Goal: Check status: Check status

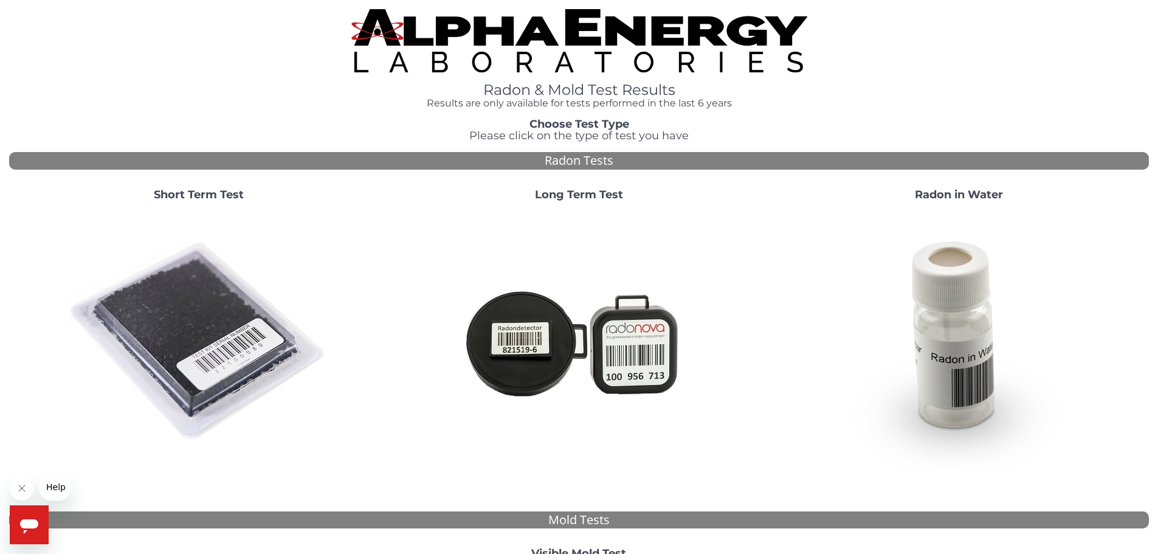
drag, startPoint x: 215, startPoint y: 190, endPoint x: 548, endPoint y: 63, distance: 356.8
click at [545, 65] on div "Radon & Mold Test Results Results are only available for tests performed in the…" at bounding box center [579, 433] width 1140 height 848
click at [549, 105] on h4 "Results are only available for tests performed in the last 6 years" at bounding box center [579, 103] width 456 height 11
click at [205, 194] on strong "Short Term Test" at bounding box center [199, 194] width 90 height 13
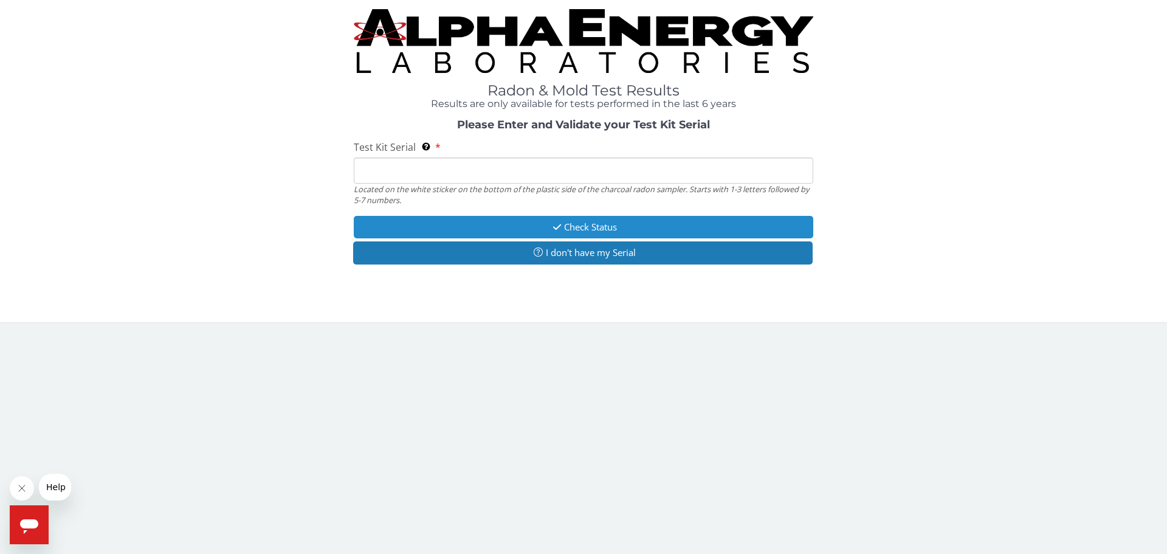
click at [559, 227] on icon "button" at bounding box center [557, 226] width 14 height 9
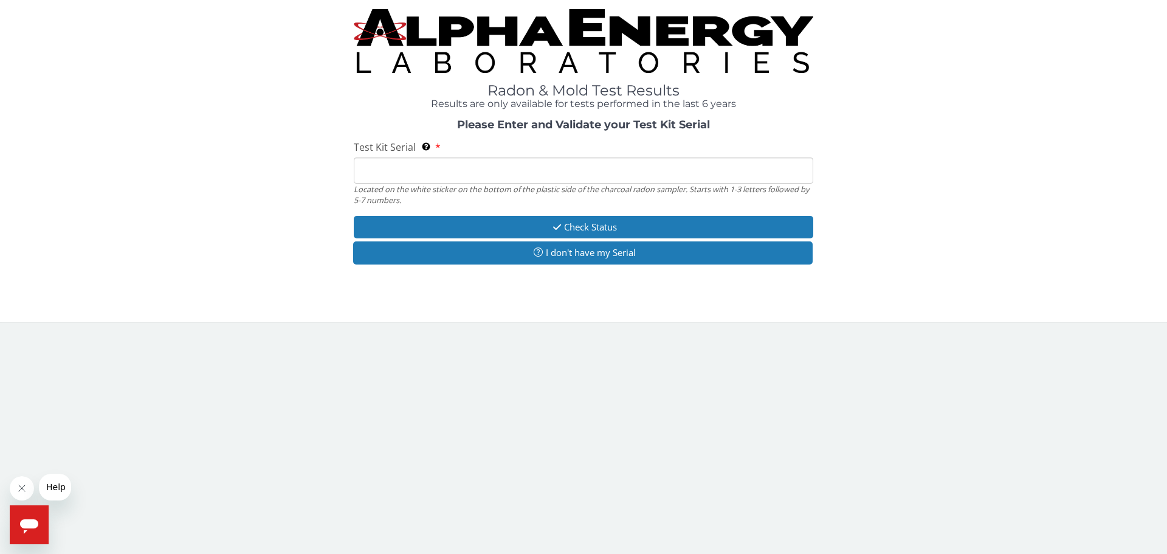
click at [430, 174] on input "Test Kit Serial Located on the white sticker on the bottom of the plastic side …" at bounding box center [583, 170] width 459 height 26
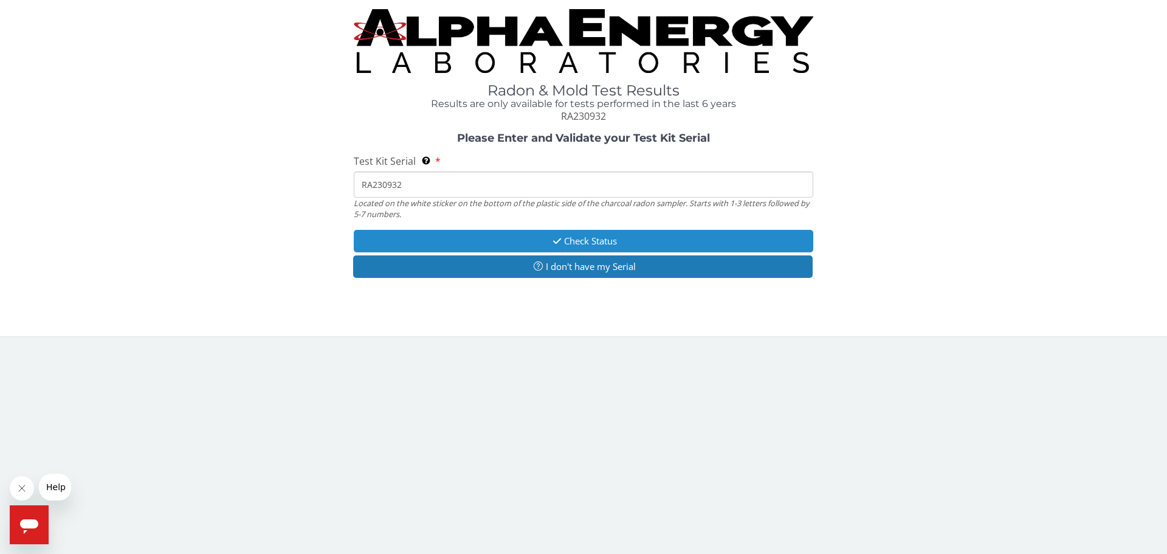
type input "RA230932"
click at [540, 247] on button "Check Status" at bounding box center [583, 241] width 459 height 22
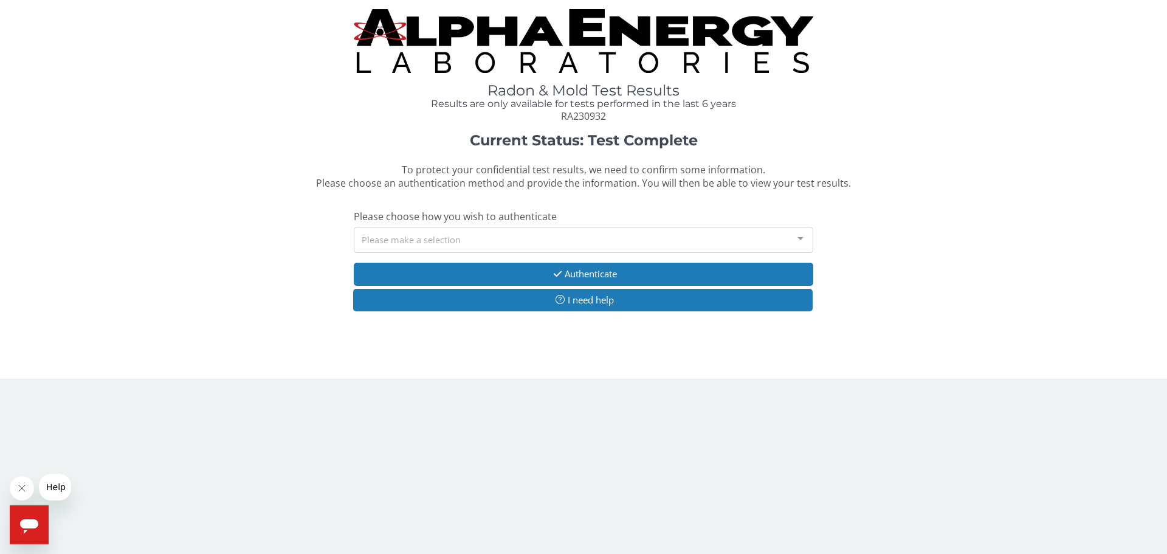
click at [804, 240] on div at bounding box center [800, 238] width 24 height 23
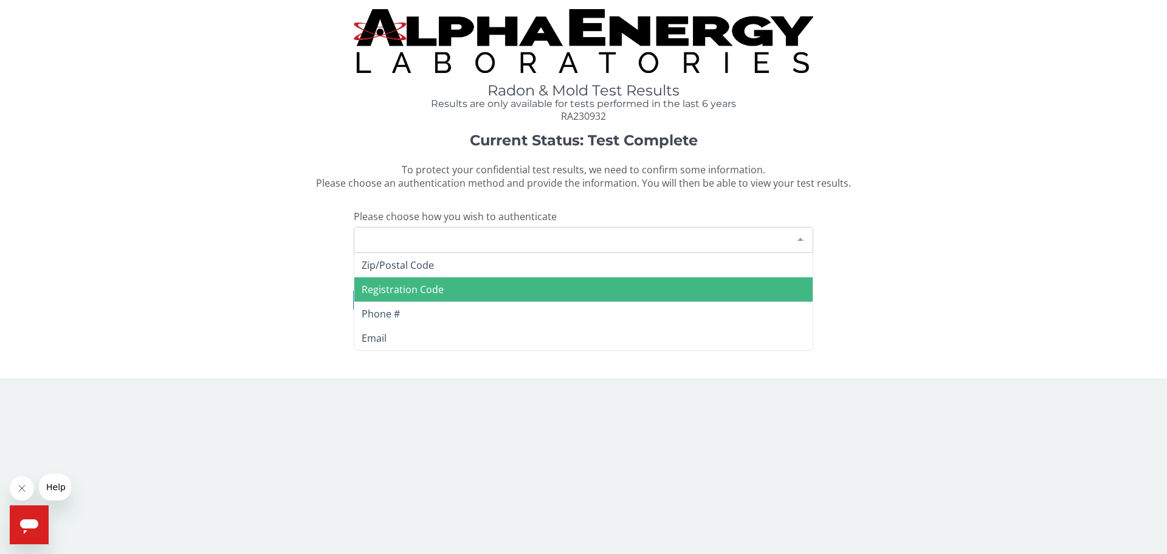
click at [571, 297] on span "Registration Code" at bounding box center [583, 289] width 458 height 24
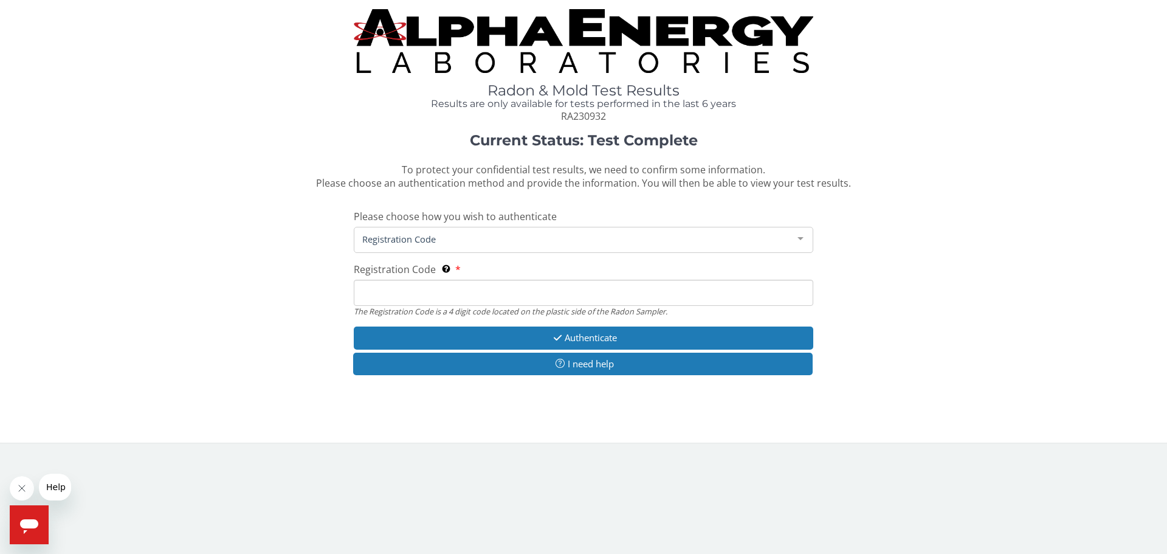
click at [503, 295] on input "Registration Code The Registration Code is a 4 digit code located on the plasti…" at bounding box center [583, 293] width 459 height 26
type input "f"
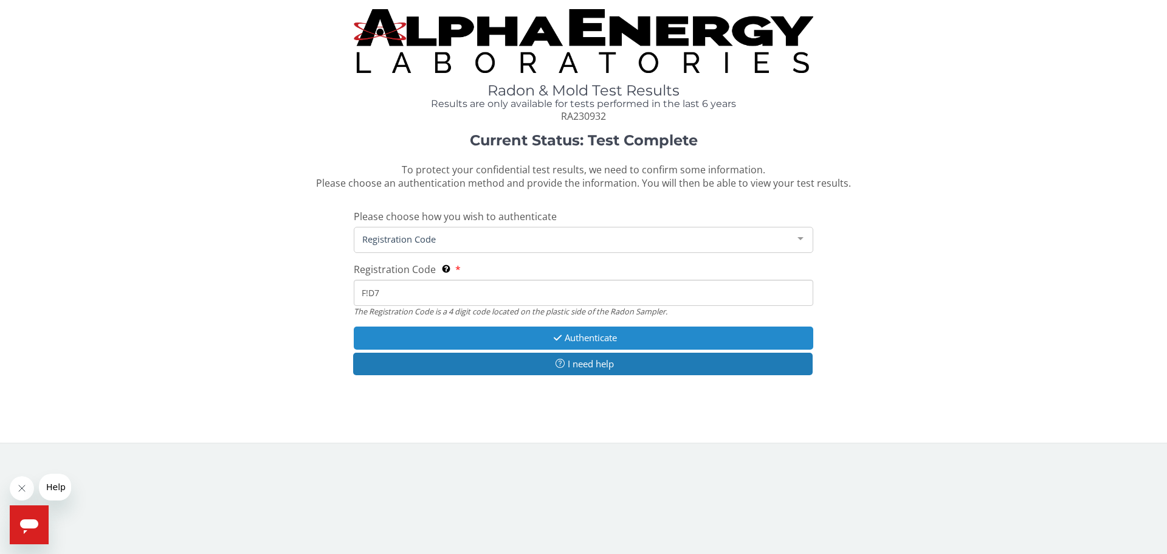
click at [588, 331] on button "Authenticate" at bounding box center [583, 337] width 459 height 22
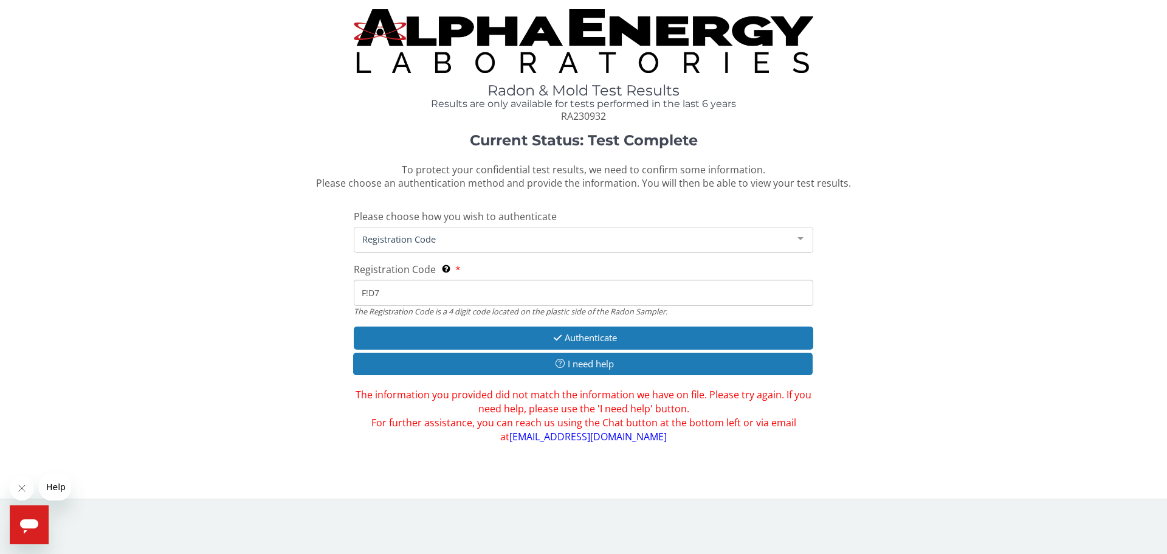
click at [385, 286] on input "F!D7" at bounding box center [583, 293] width 459 height 26
type input "F1D7"
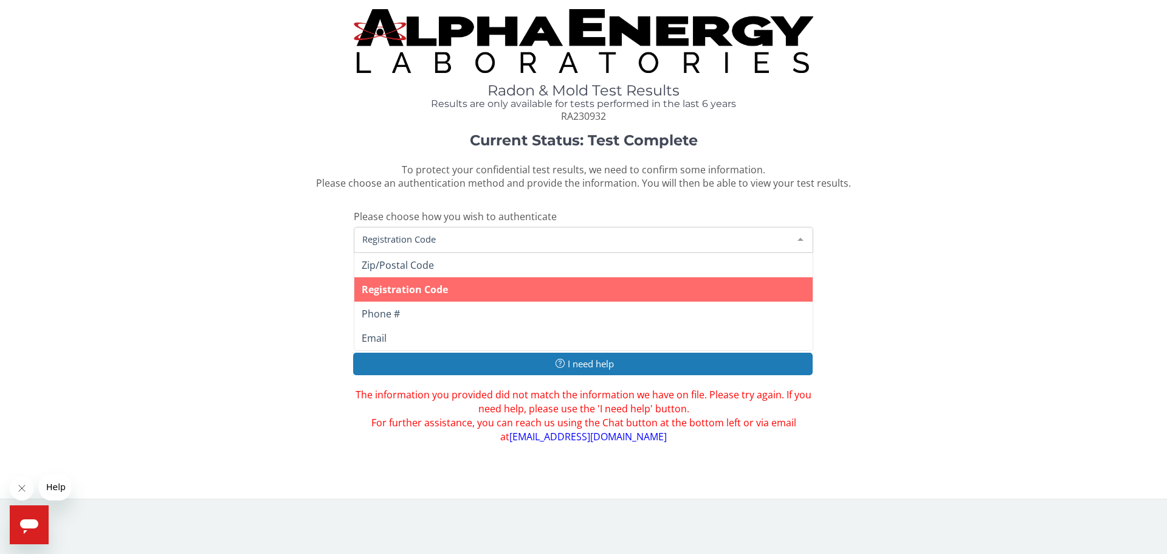
click at [373, 234] on span "Registration Code" at bounding box center [573, 238] width 429 height 13
click at [372, 235] on span "Registration Code" at bounding box center [573, 238] width 429 height 13
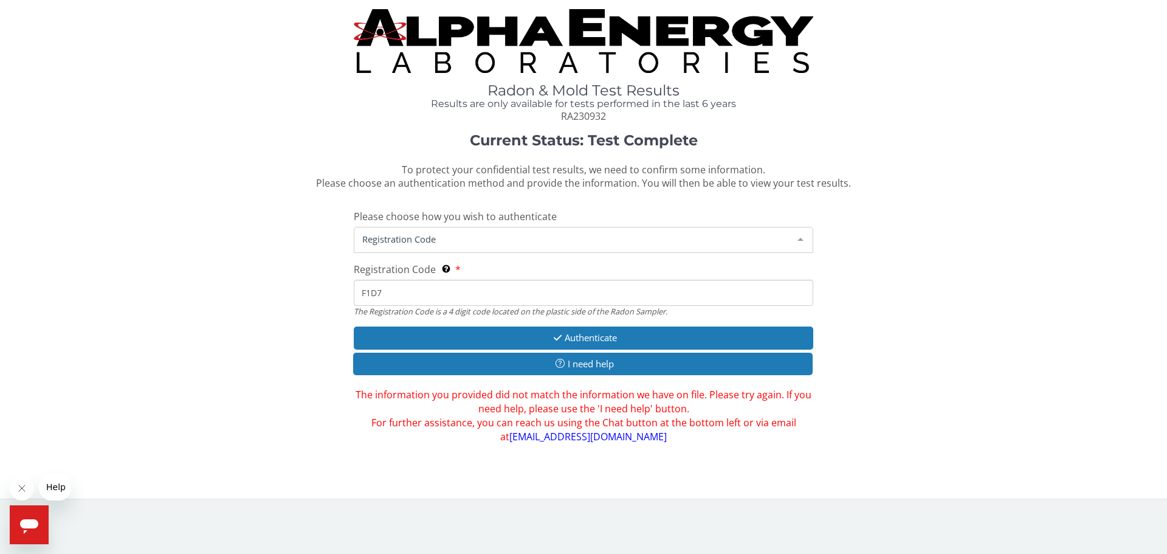
click at [372, 235] on span "Registration Code" at bounding box center [573, 238] width 429 height 13
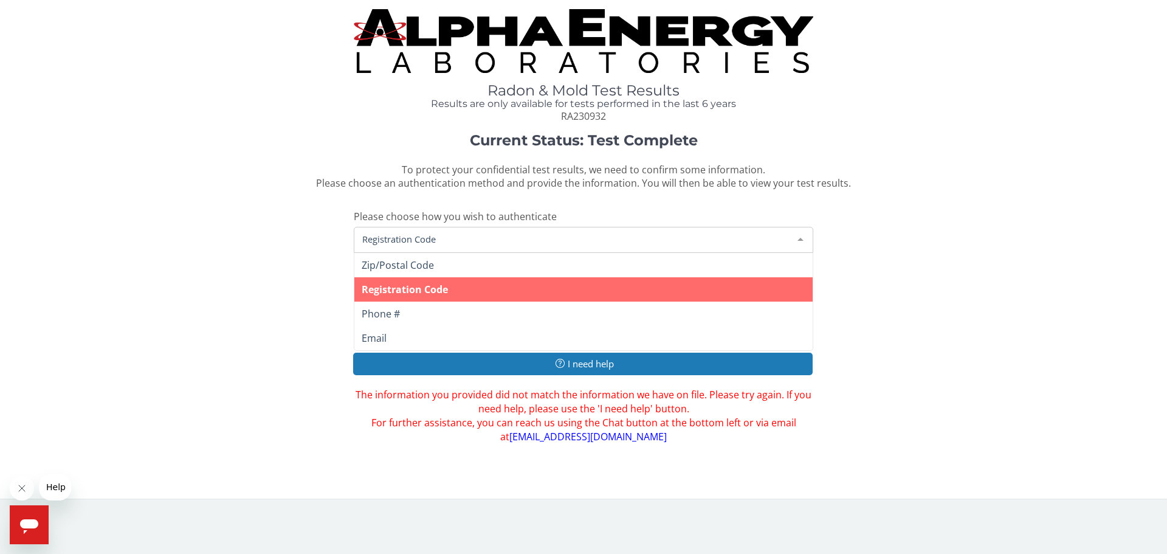
click at [413, 289] on span "Registration Code" at bounding box center [405, 289] width 86 height 13
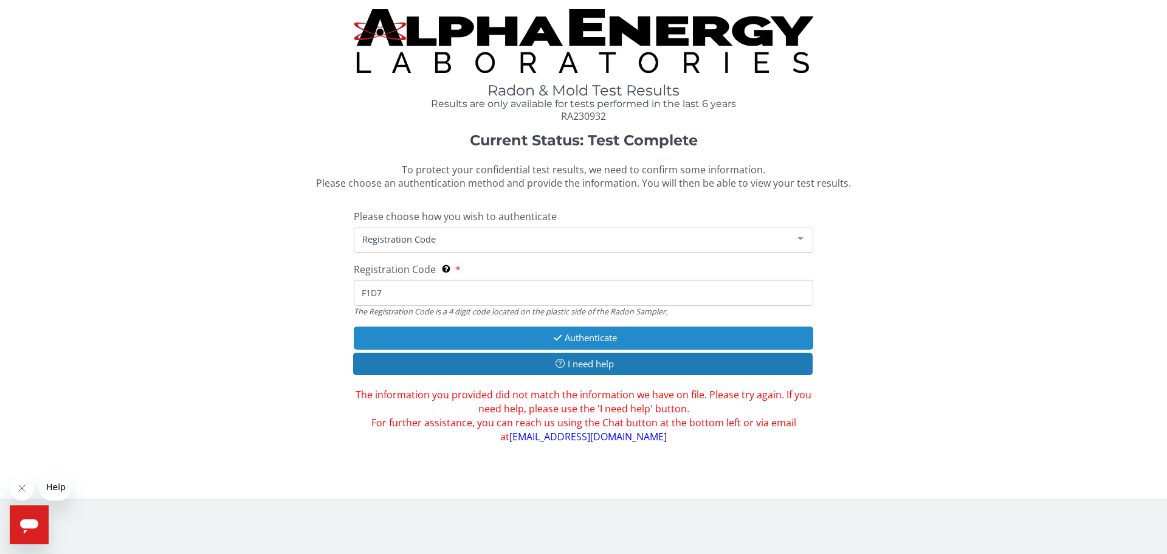
click at [548, 343] on button "Authenticate" at bounding box center [583, 337] width 459 height 22
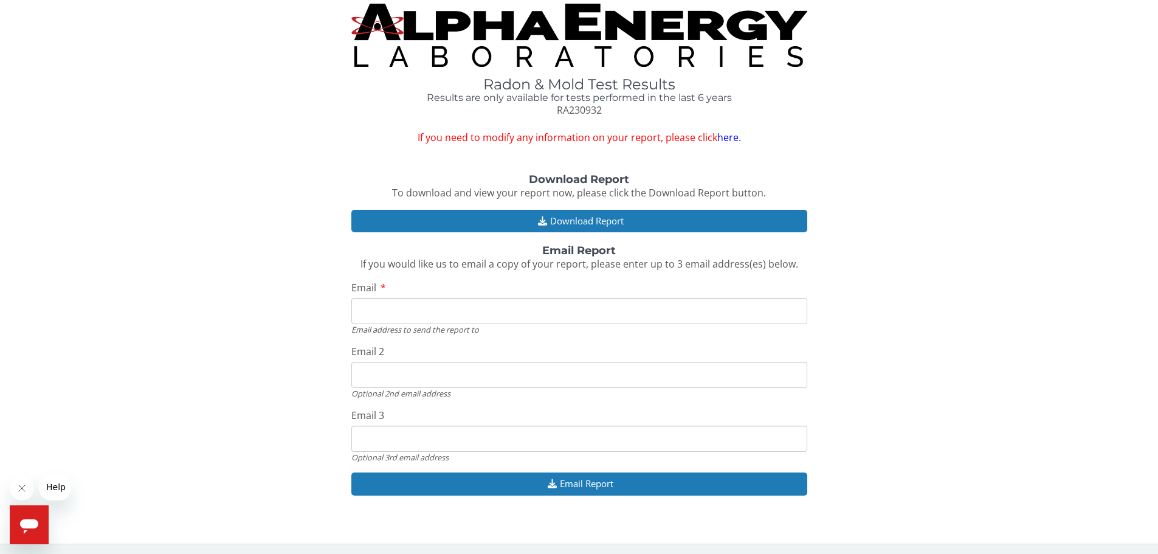
scroll to position [7, 0]
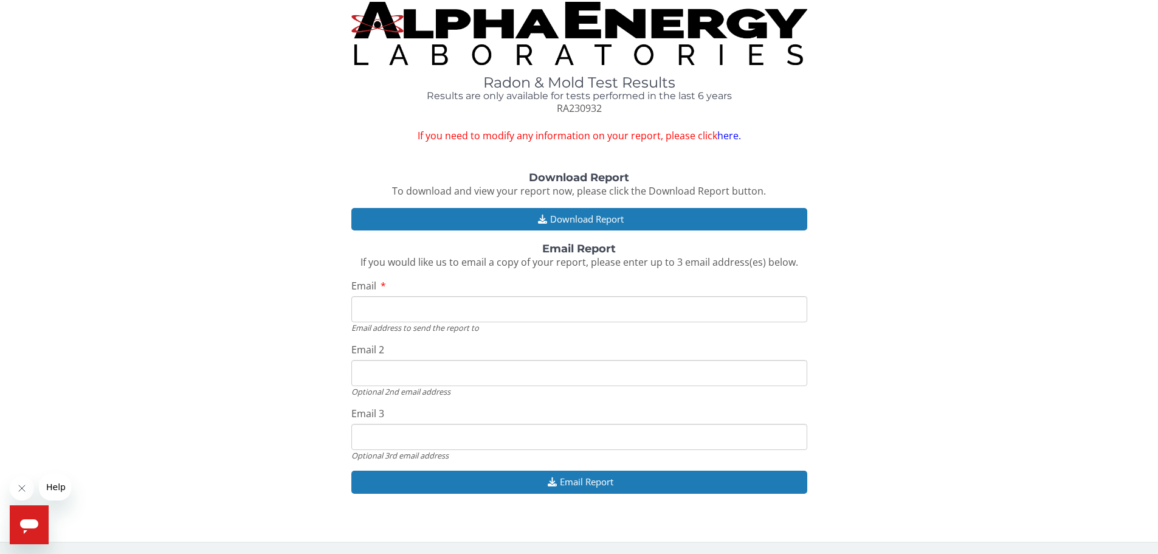
click at [372, 308] on input "Email" at bounding box center [579, 309] width 456 height 26
type input "[EMAIL_ADDRESS][DOMAIN_NAME]"
click at [424, 374] on input "Email 2" at bounding box center [579, 373] width 456 height 26
drag, startPoint x: 424, startPoint y: 374, endPoint x: 969, endPoint y: 356, distance: 545.5
click at [969, 354] on div "Download Report To download and view your report now, please click the Download…" at bounding box center [579, 339] width 1140 height 334
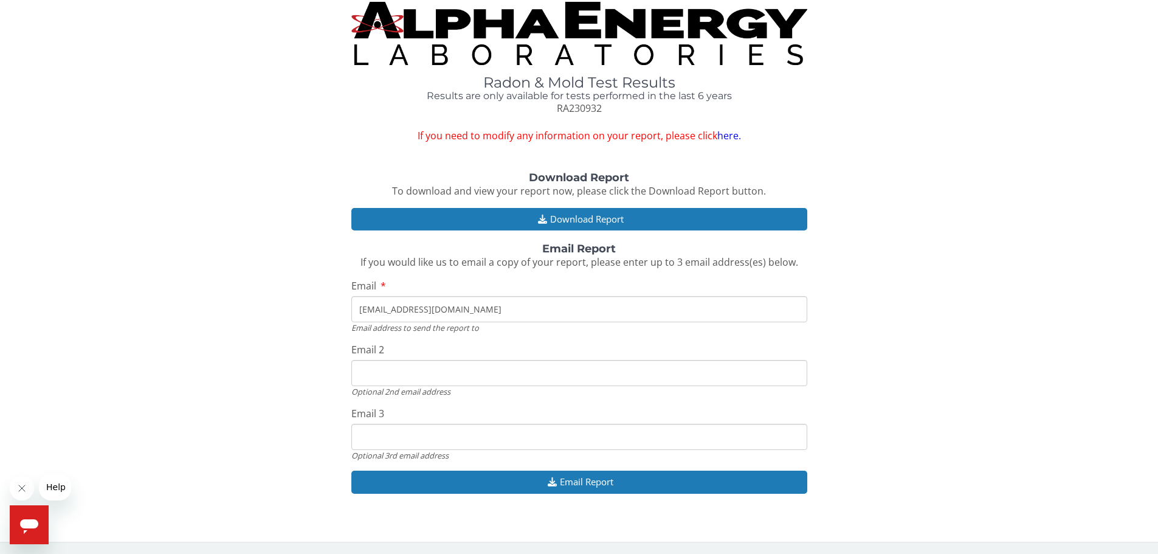
click at [365, 368] on input "Email 2" at bounding box center [579, 373] width 456 height 26
type input "[EMAIL_ADDRESS][DOMAIN_NAME]"
click at [386, 438] on input "Email 3" at bounding box center [579, 437] width 456 height 26
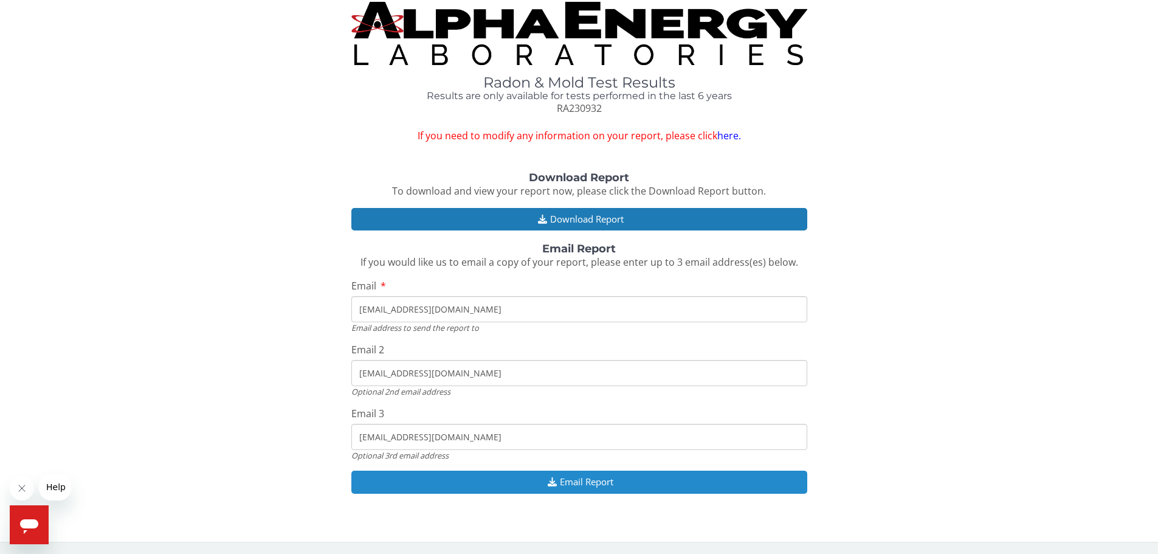
type input "[EMAIL_ADDRESS][DOMAIN_NAME]"
click at [560, 481] on button "Email Report" at bounding box center [579, 481] width 456 height 22
